Goal: Transaction & Acquisition: Purchase product/service

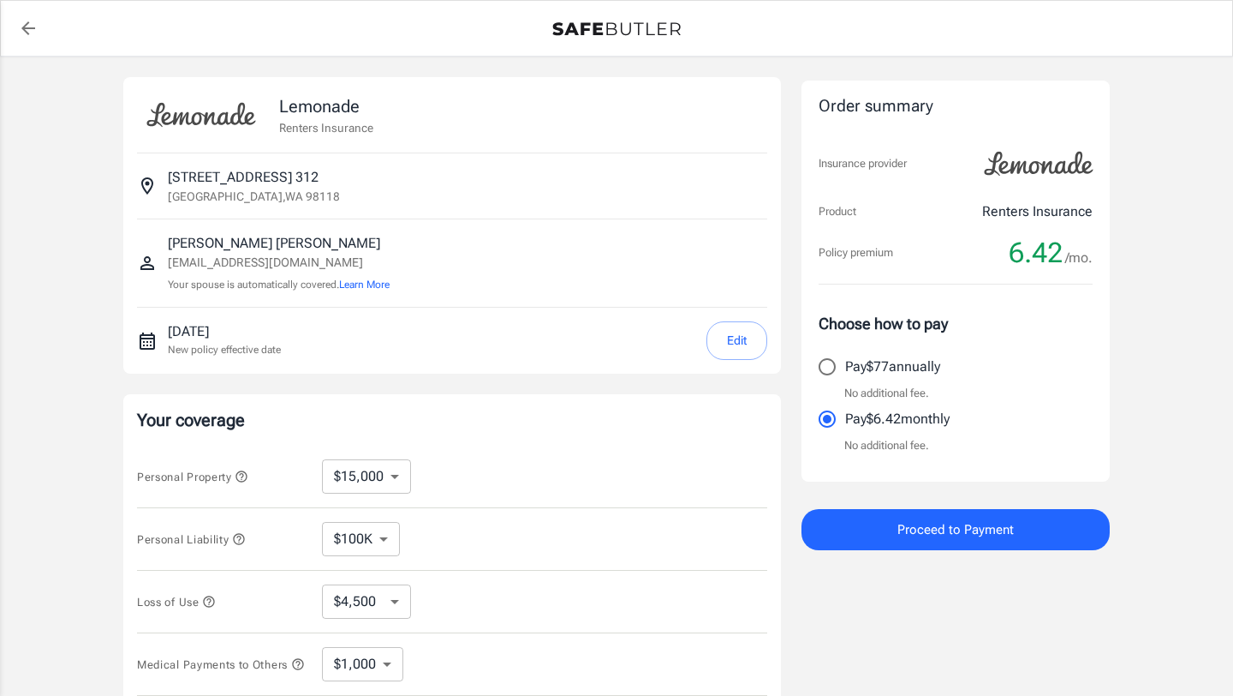
select select "15000"
select select "500"
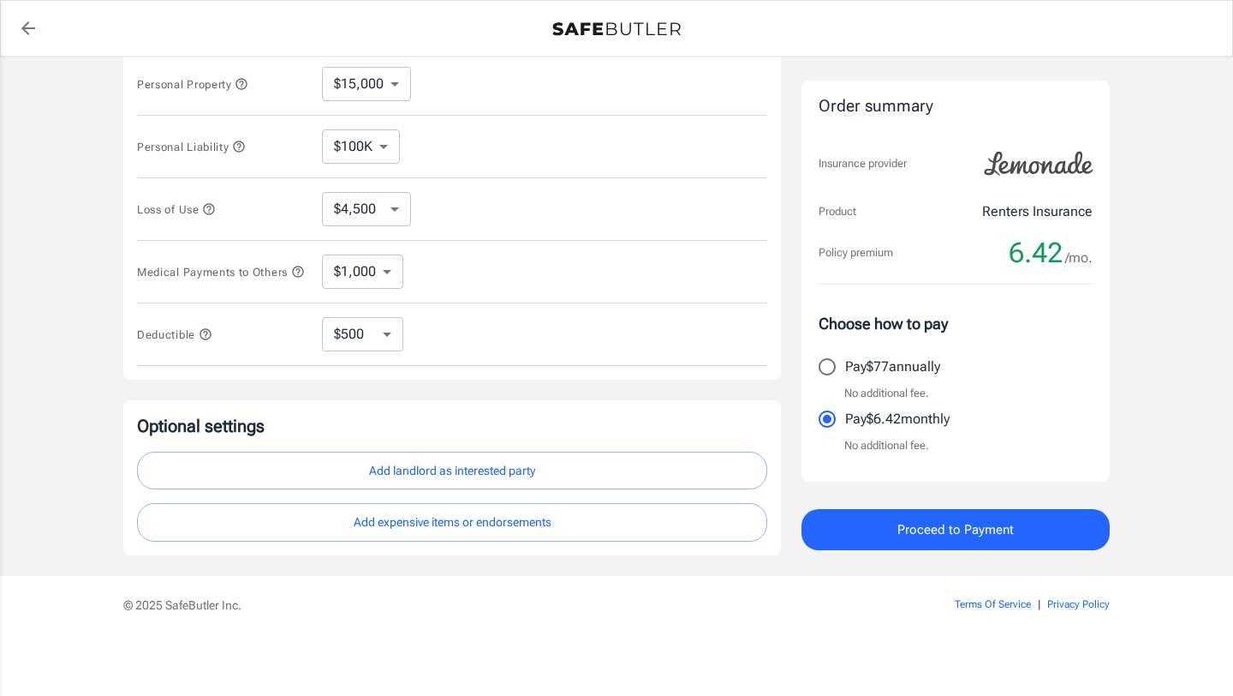
scroll to position [399, 0]
click at [499, 468] on button "Add landlord as interested party" at bounding box center [452, 470] width 630 height 39
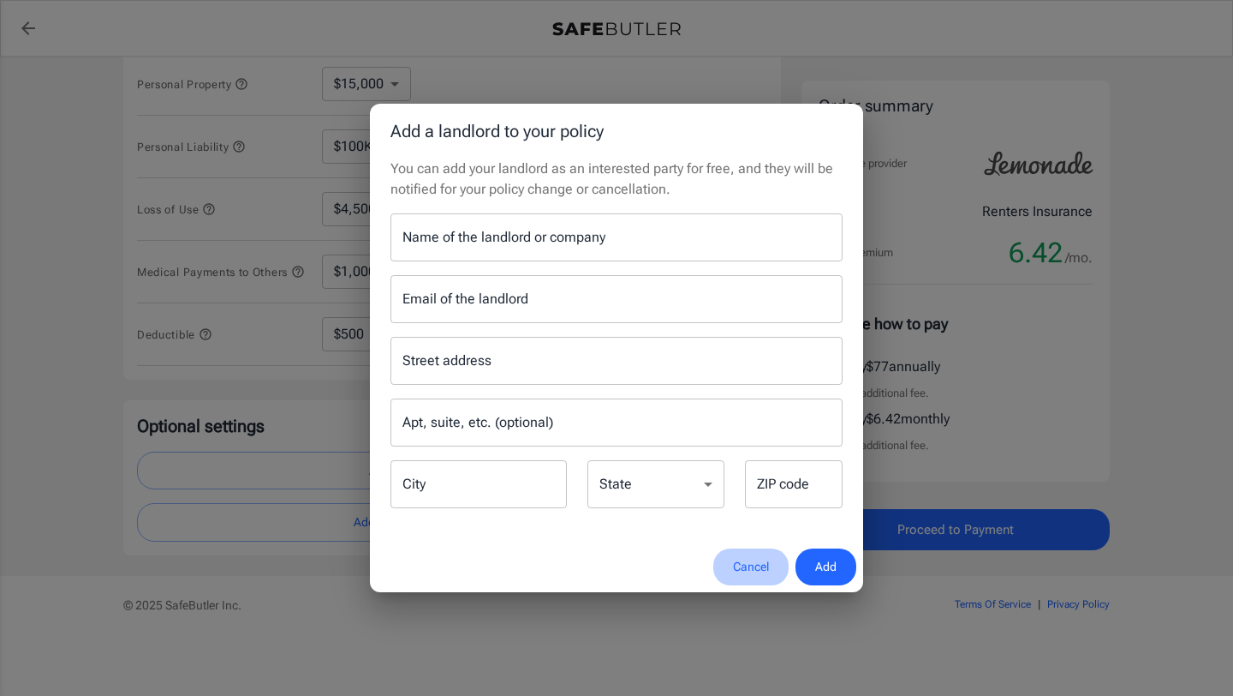
click at [754, 559] on button "Cancel" at bounding box center [751, 566] width 75 height 37
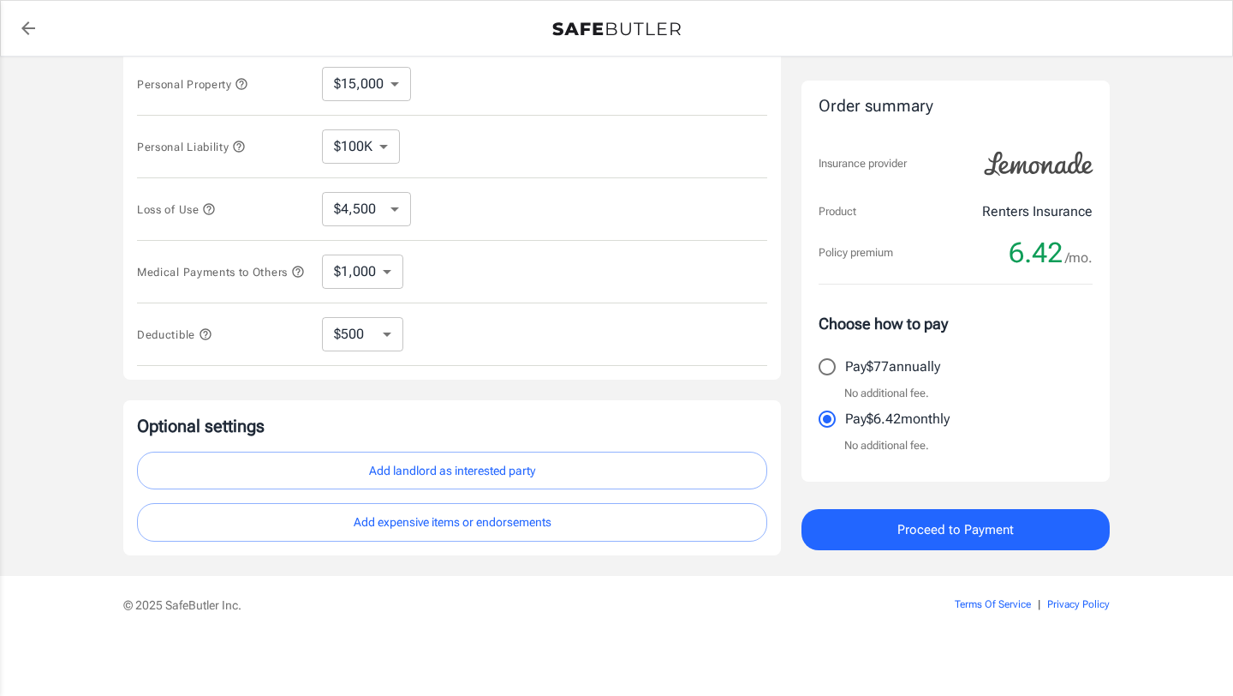
click at [892, 524] on button "Proceed to Payment" at bounding box center [956, 529] width 308 height 41
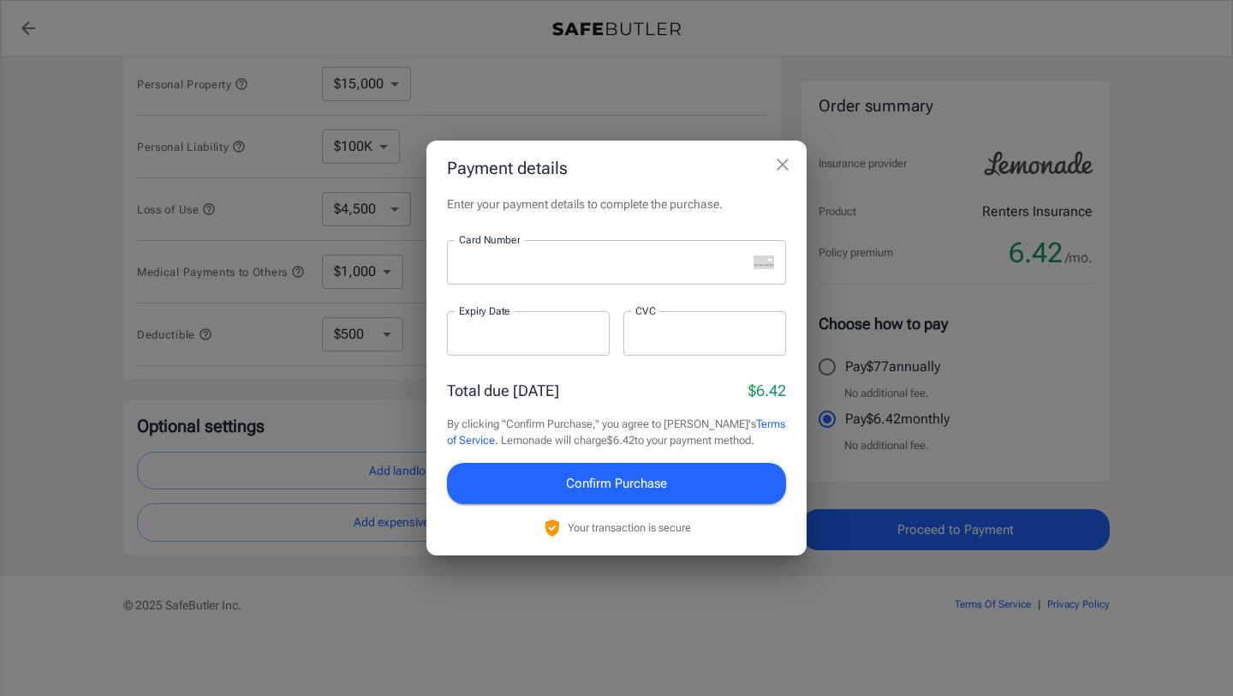
click at [660, 273] on div at bounding box center [597, 262] width 300 height 45
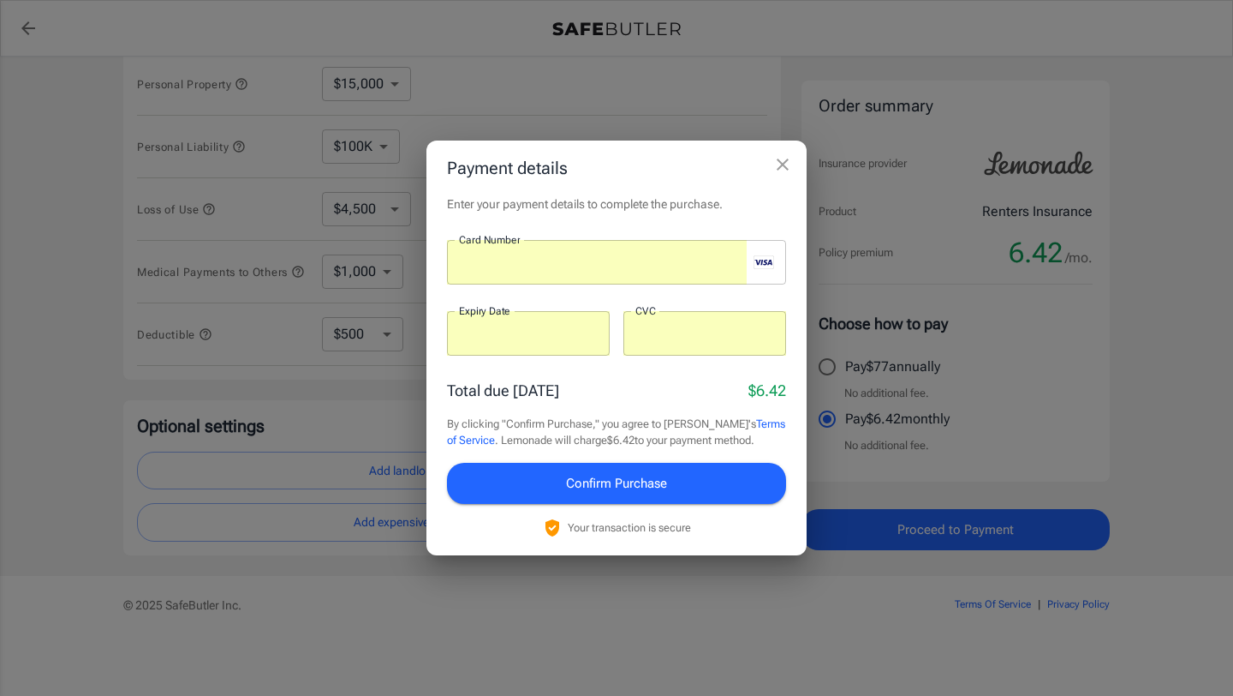
click at [603, 477] on span "Confirm Purchase" at bounding box center [616, 483] width 101 height 22
click at [749, 322] on div at bounding box center [705, 333] width 163 height 45
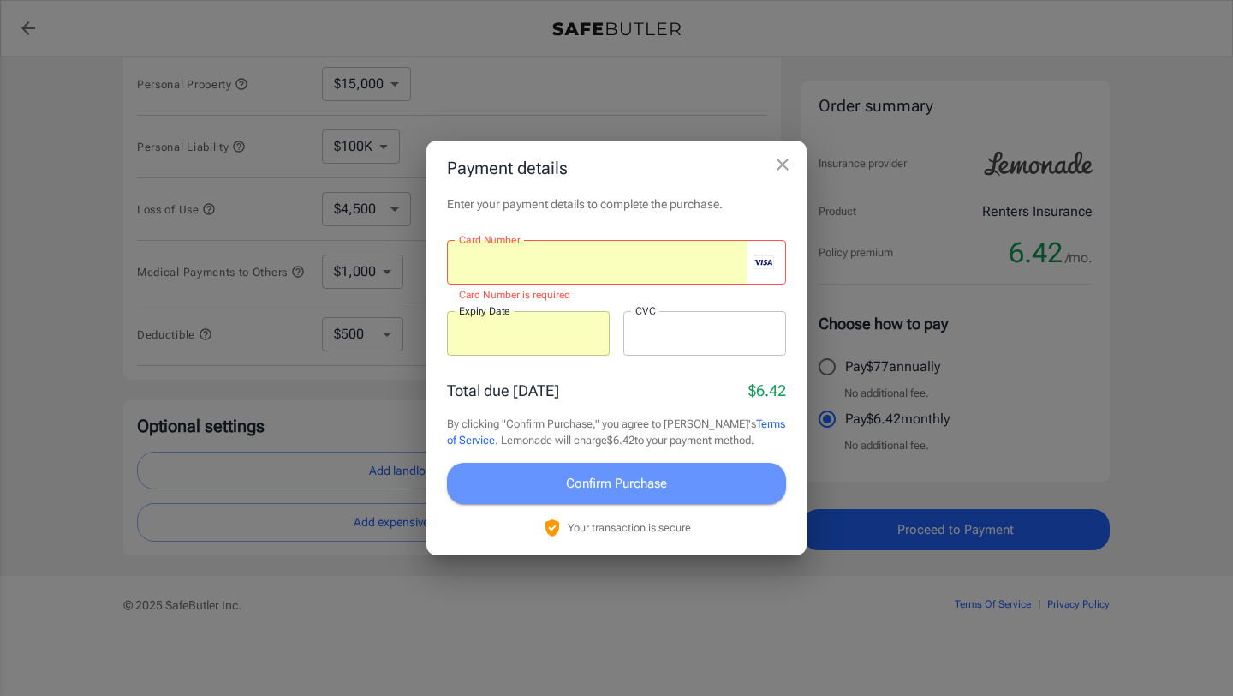
click at [611, 487] on span "Confirm Purchase" at bounding box center [616, 483] width 101 height 22
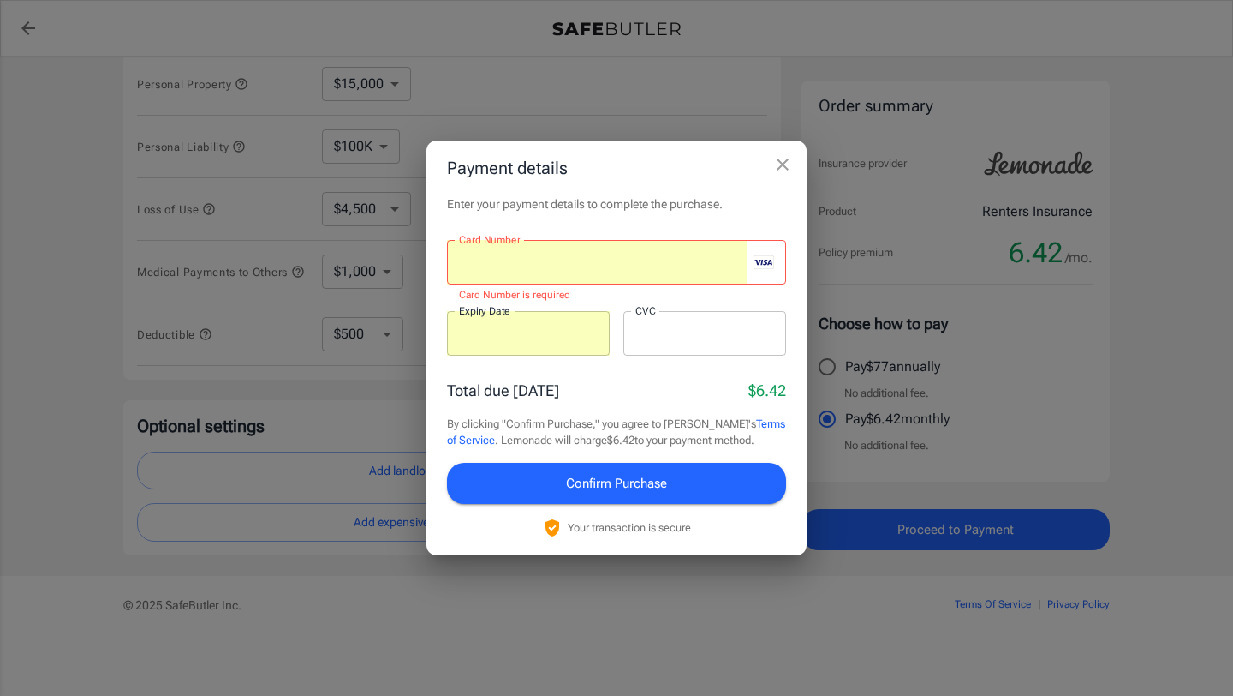
click at [629, 271] on div at bounding box center [597, 262] width 300 height 45
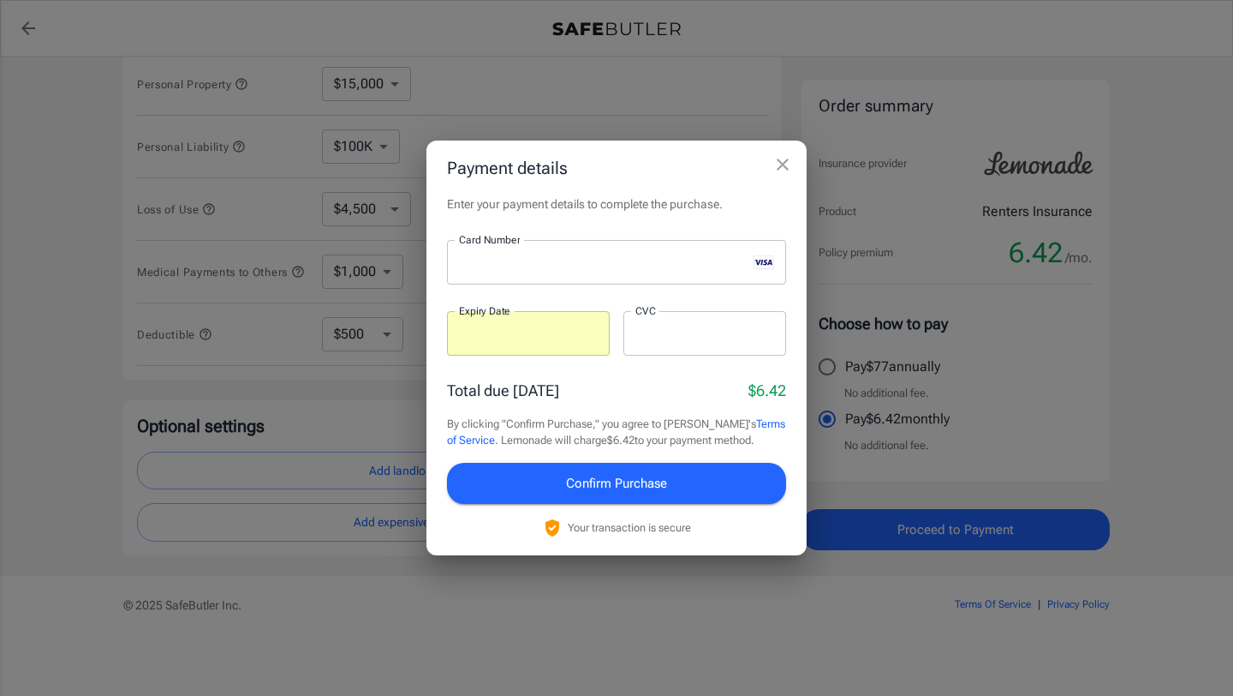
click at [501, 349] on div at bounding box center [528, 333] width 163 height 45
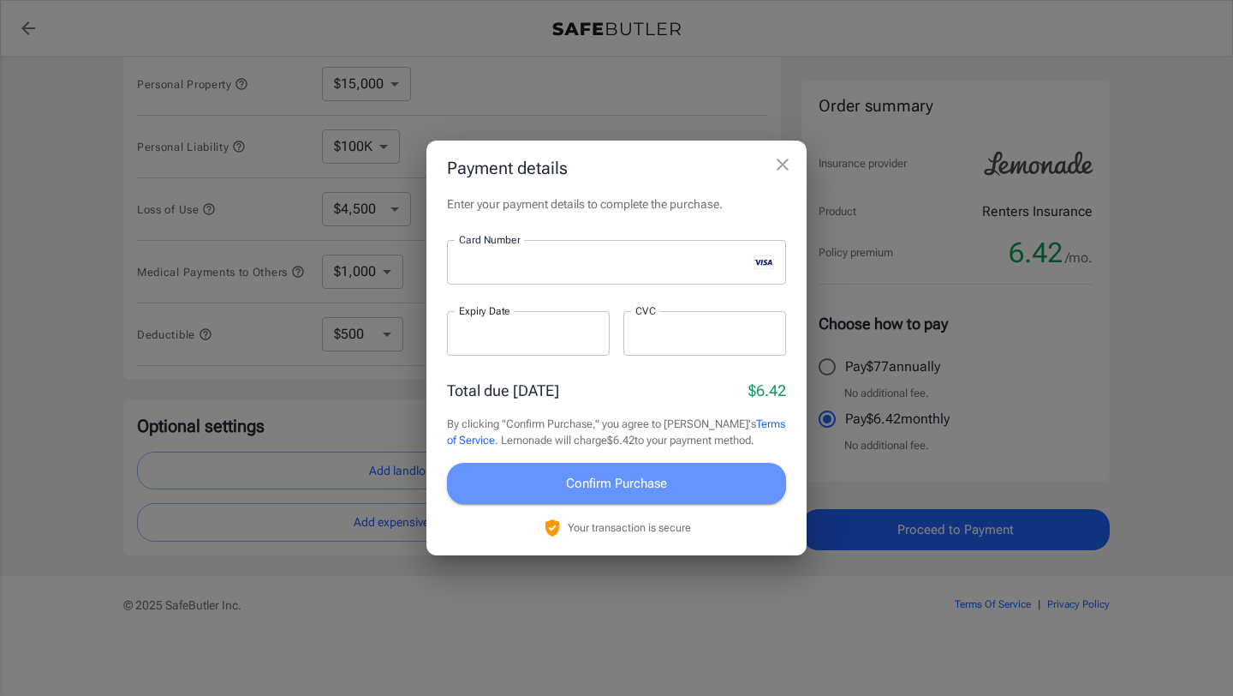
click at [594, 493] on span "Confirm Purchase" at bounding box center [616, 483] width 101 height 22
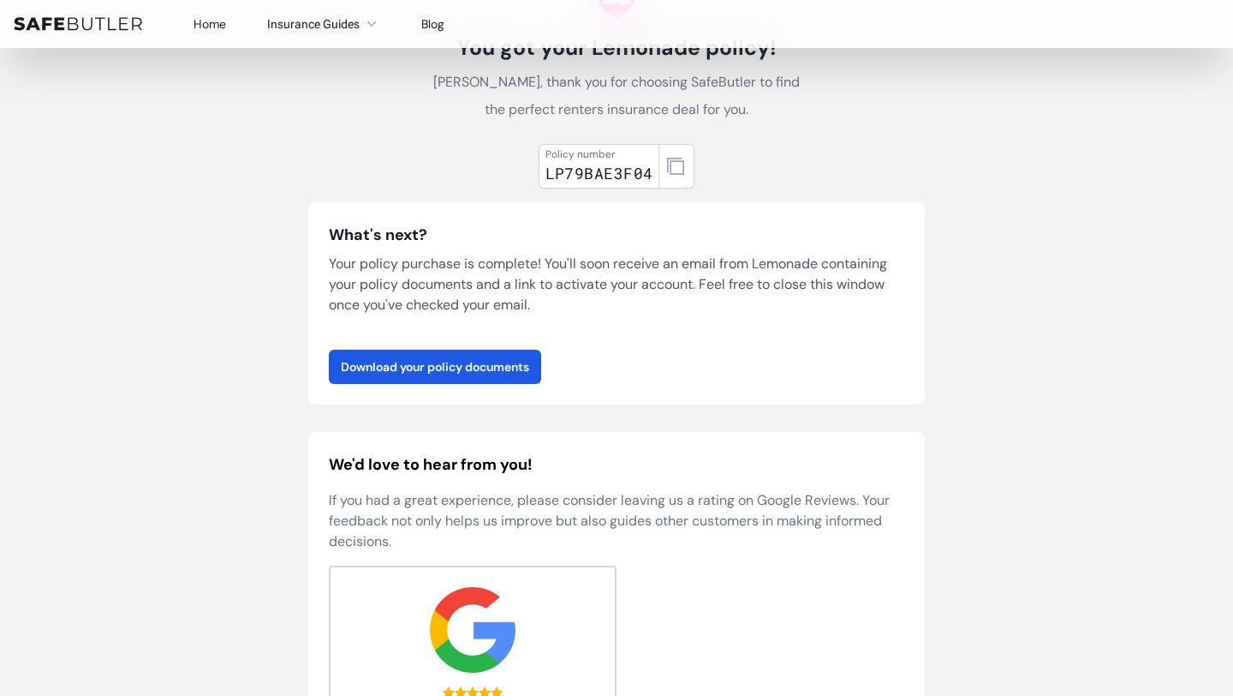
scroll to position [158, 0]
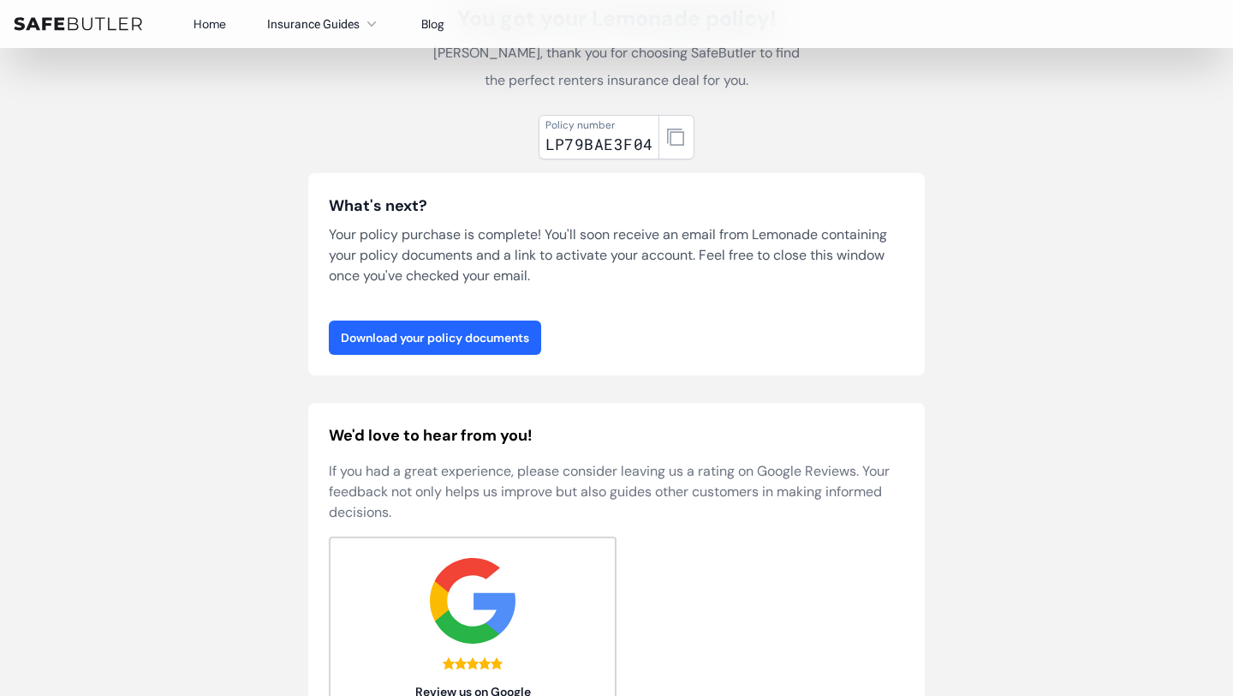
click at [495, 334] on link "Download your policy documents" at bounding box center [435, 337] width 212 height 34
